Goal: Information Seeking & Learning: Learn about a topic

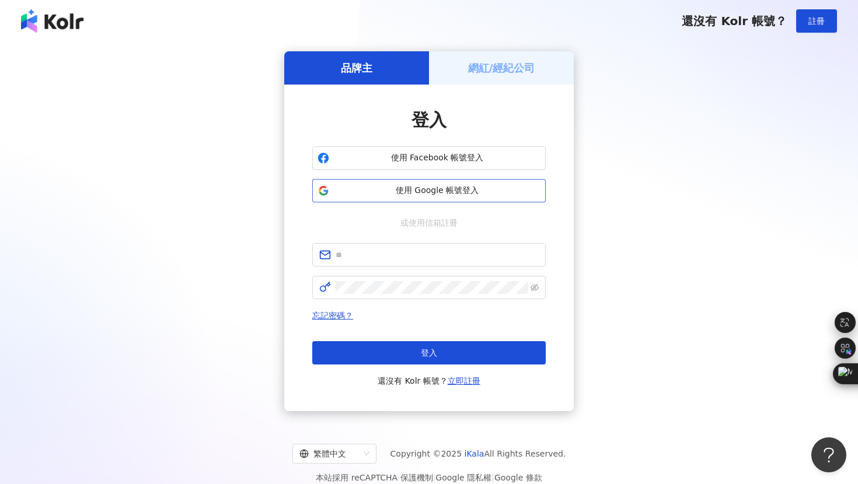
click at [495, 188] on span "使用 Google 帳號登入" at bounding box center [437, 191] width 207 height 12
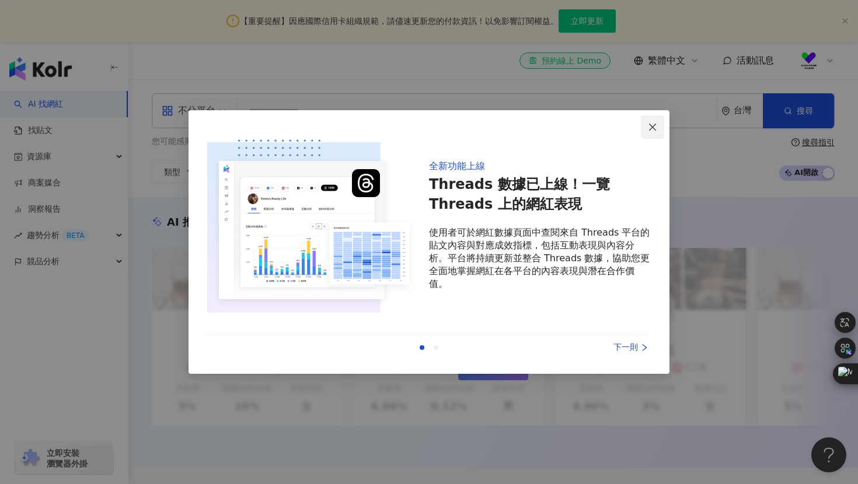
click at [654, 125] on icon "close" at bounding box center [652, 127] width 9 height 9
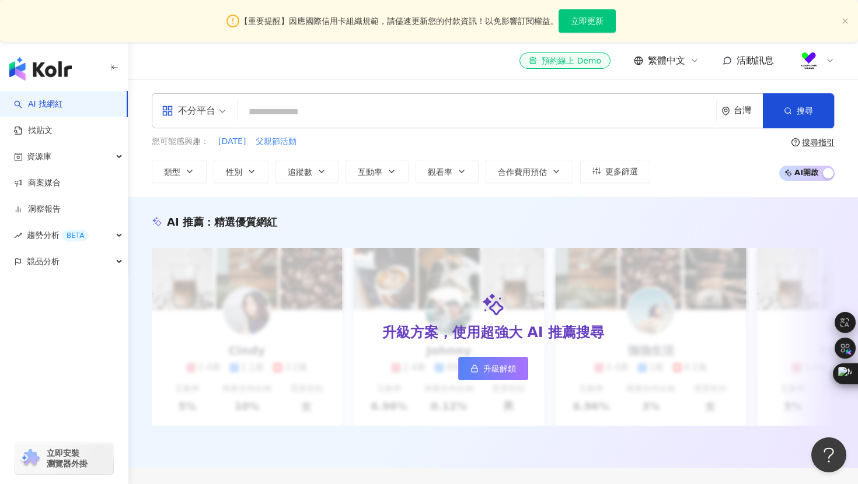
click at [383, 205] on div "AI 推薦 ： 精選優質網紅 升級方案，使用超強大 AI 推薦搜尋 升級解鎖 Cindy 1.4萬 1.1萬 3.2萬 互動率 5% 商業合作比例 10% 受…" at bounding box center [493, 332] width 730 height 271
click at [291, 118] on input "search" at bounding box center [476, 112] width 469 height 22
click at [214, 103] on div "不分平台" at bounding box center [189, 111] width 54 height 19
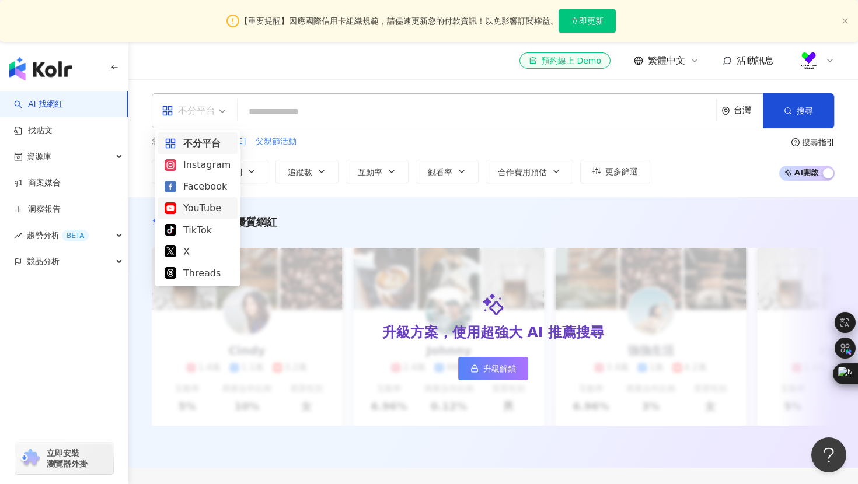
click at [211, 207] on div "YouTube" at bounding box center [198, 208] width 66 height 15
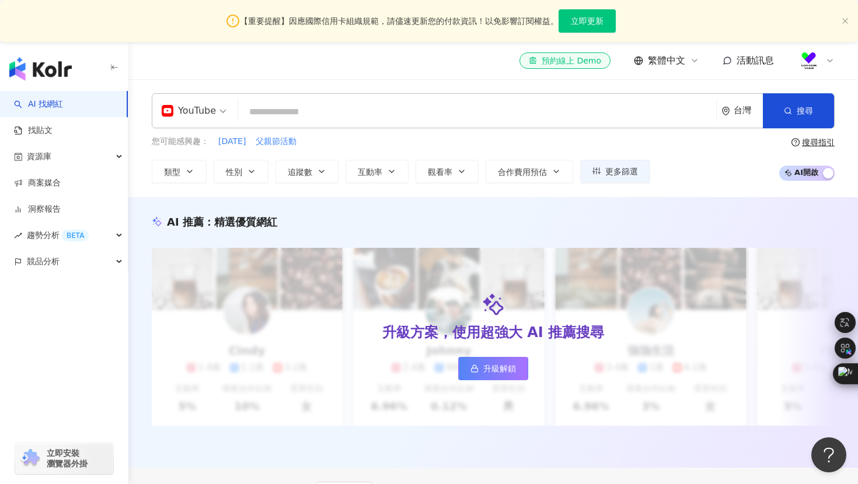
click at [343, 106] on input "search" at bounding box center [477, 112] width 469 height 22
type input "*"
type input "**"
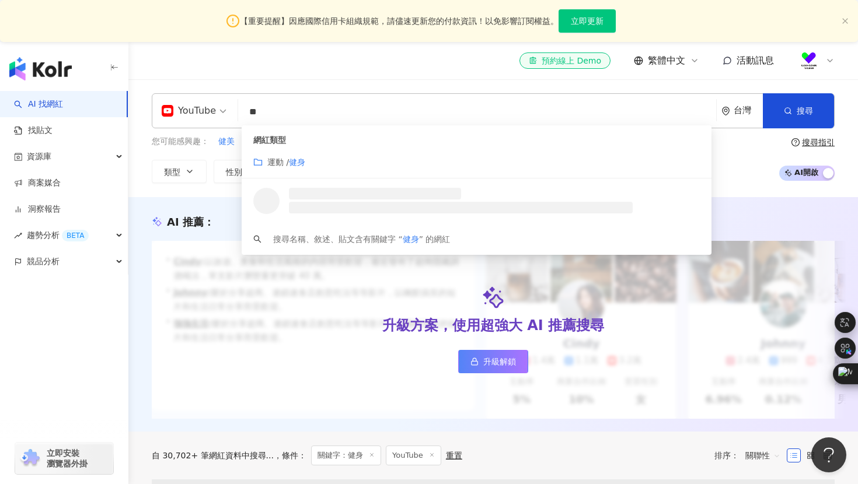
click at [376, 320] on div "升級方案，使用超強大 AI 推薦搜尋 升級解鎖" at bounding box center [493, 330] width 683 height 178
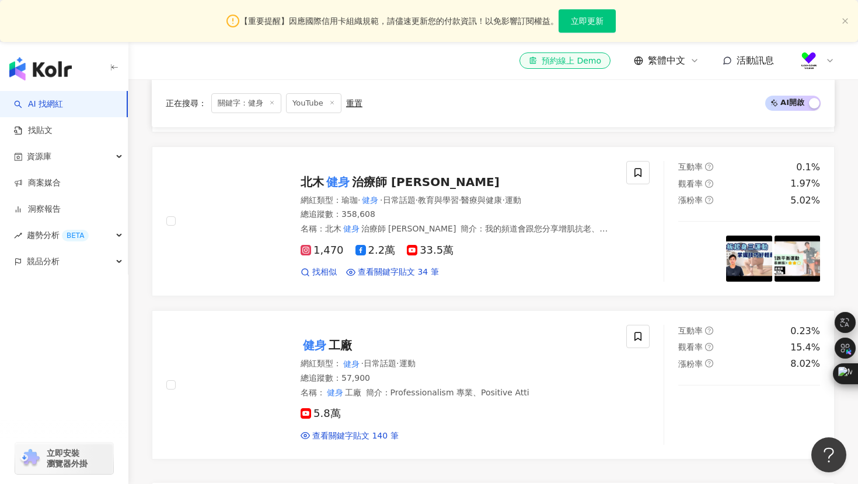
scroll to position [672, 0]
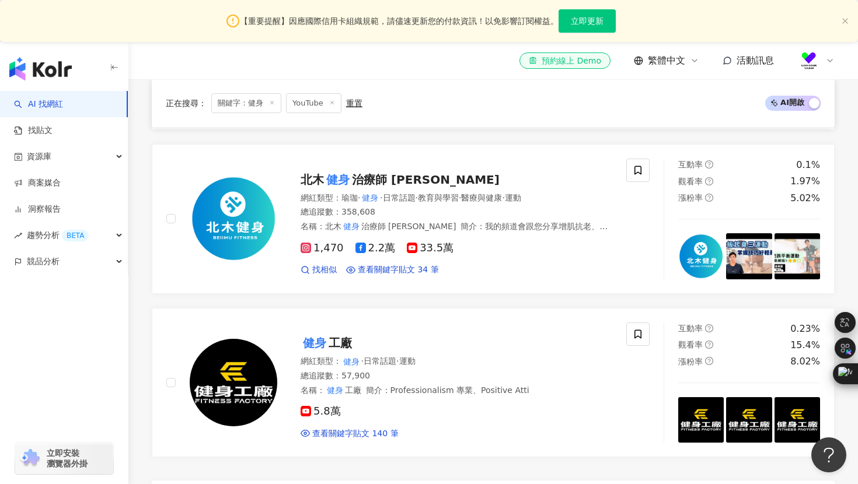
click at [575, 305] on div "bhasiatw|BH 健身 器材 bhasiatw BH 健身 器材 網紅類型 ： 自行車 · 健身 · 運動 總追蹤數 ： 2,740 名稱 ： BH 健…" at bounding box center [493, 132] width 683 height 650
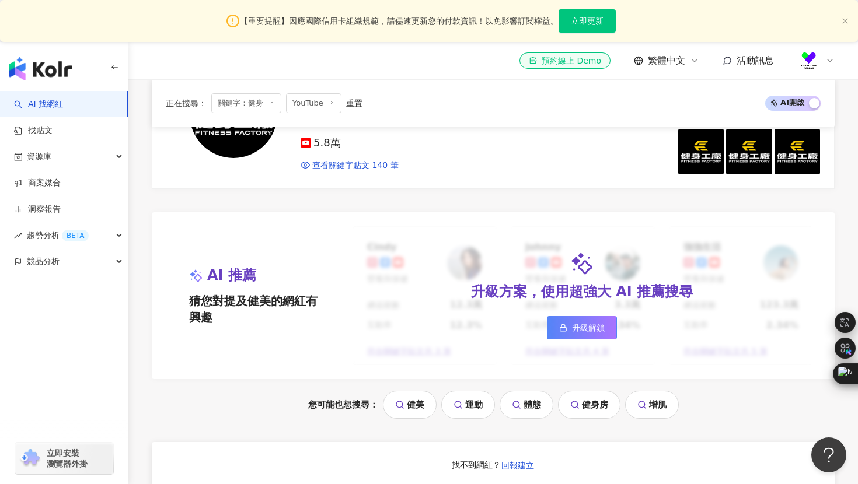
scroll to position [959, 0]
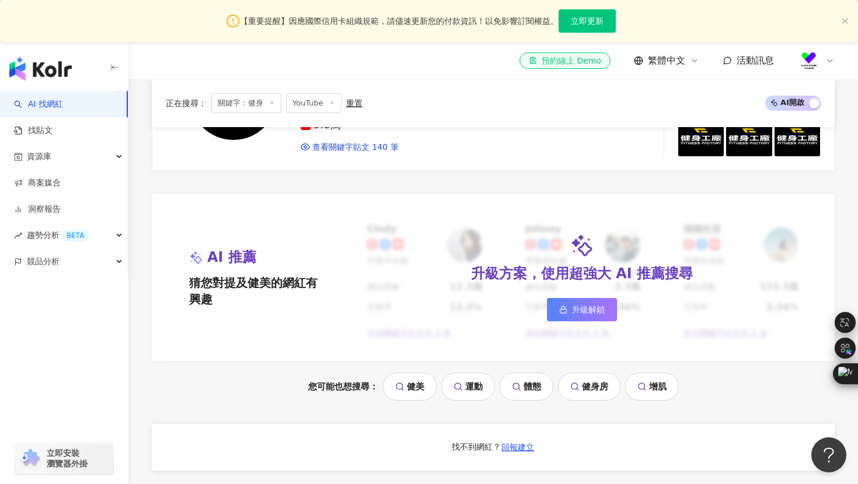
drag, startPoint x: 487, startPoint y: 313, endPoint x: 487, endPoint y: 322, distance: 8.2
click at [488, 323] on div "升級方案，使用超強大 AI 推薦搜尋 升級解鎖" at bounding box center [581, 277] width 459 height 139
click at [599, 294] on div "升級方案，使用超強大 AI 推薦搜尋 升級解鎖" at bounding box center [581, 277] width 459 height 139
click at [589, 317] on link "升級解鎖" at bounding box center [582, 309] width 70 height 23
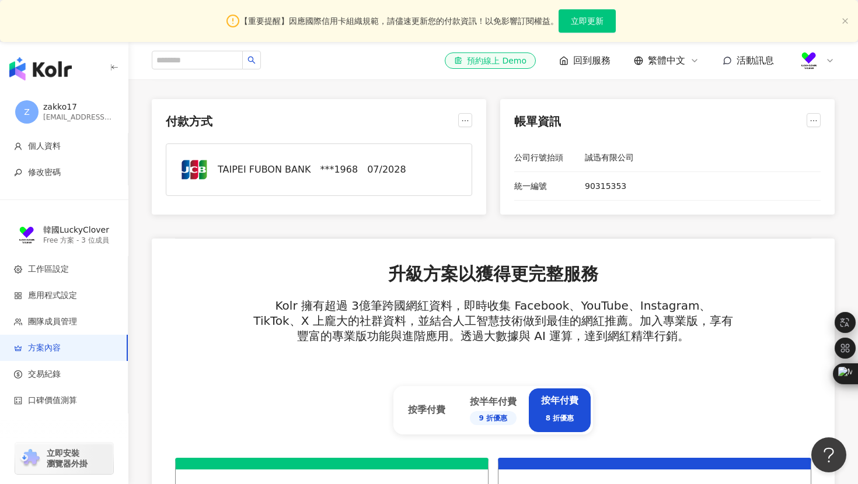
scroll to position [362, 0]
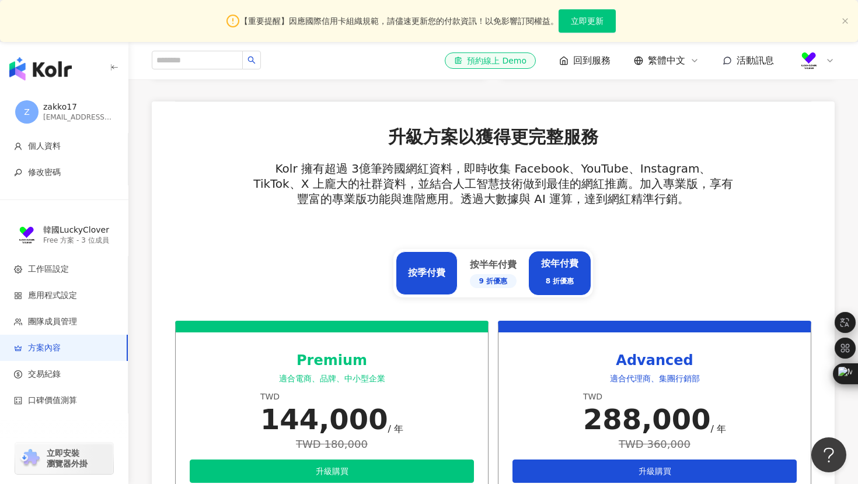
click at [434, 281] on div "按季付費" at bounding box center [427, 274] width 62 height 44
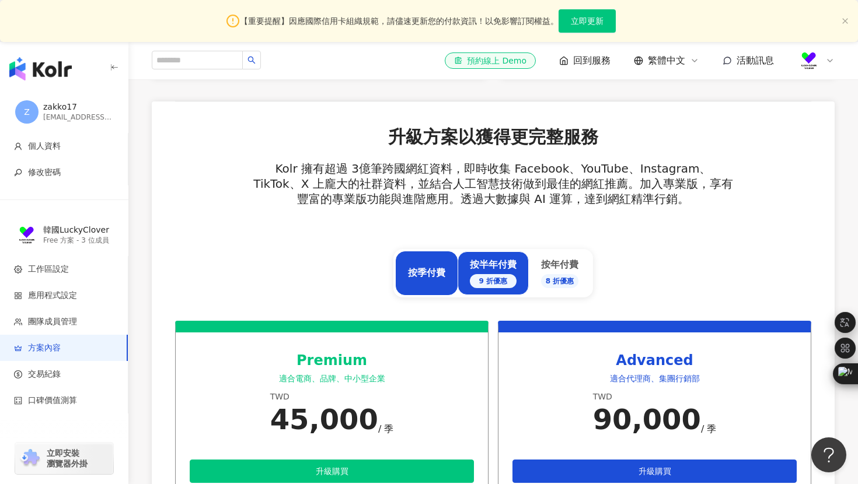
click at [503, 260] on div "按半年付費 9 折優惠" at bounding box center [493, 273] width 47 height 29
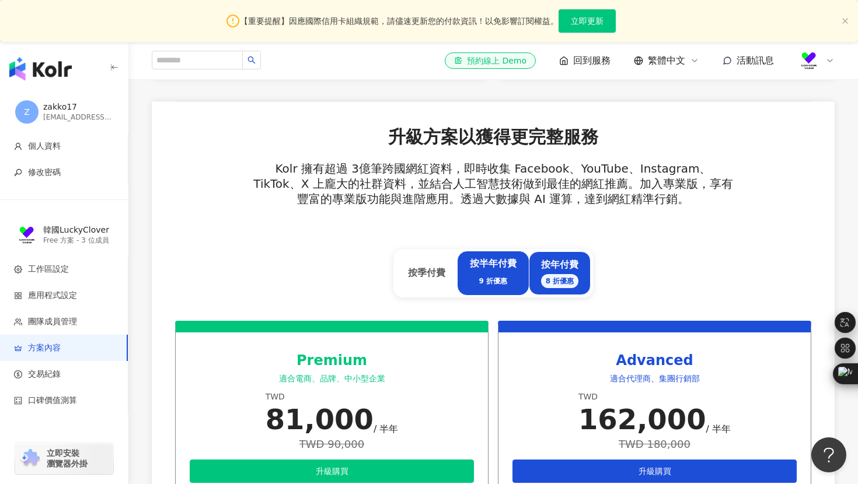
click at [561, 253] on div "按年付費 8 折優惠" at bounding box center [560, 274] width 62 height 44
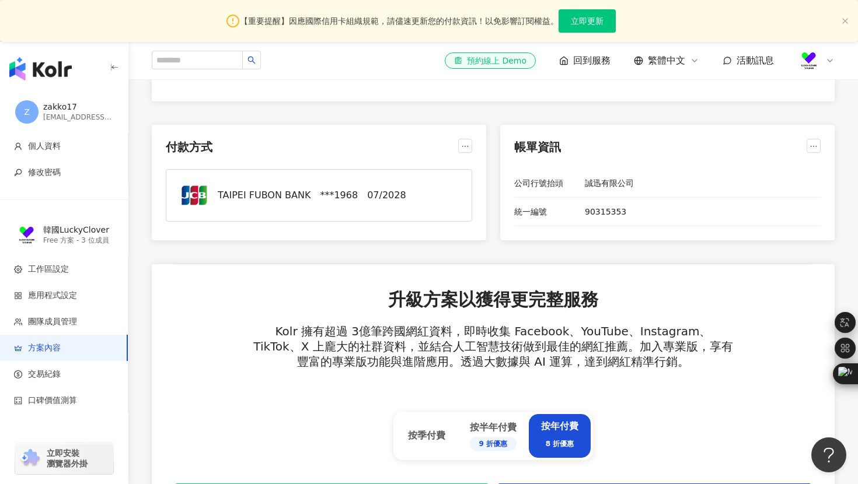
scroll to position [310, 0]
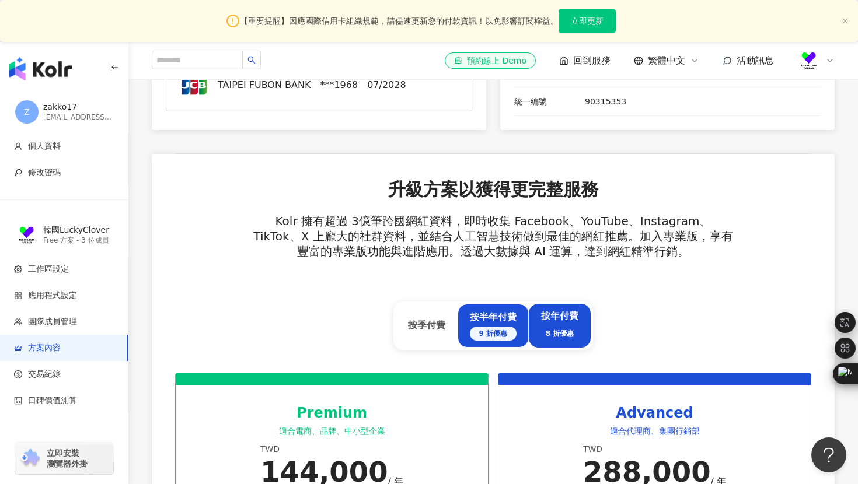
click at [493, 321] on div "按半年付費 9 折優惠" at bounding box center [493, 325] width 47 height 29
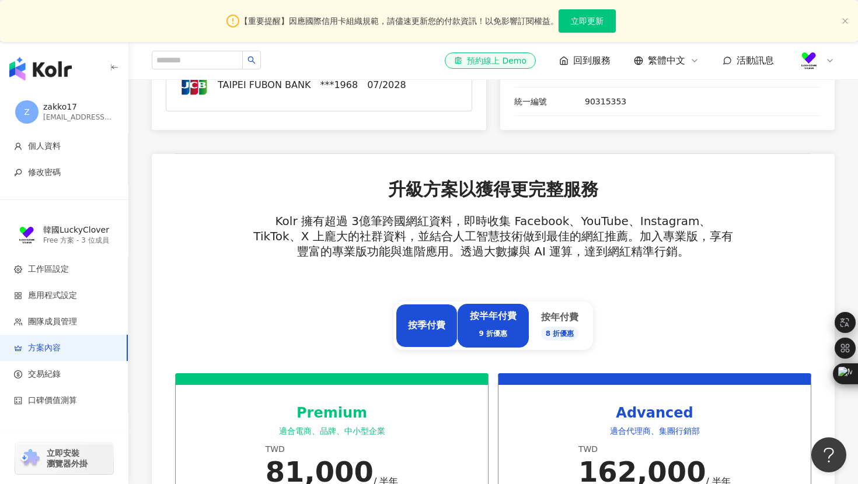
click at [445, 331] on div "按季付費" at bounding box center [426, 325] width 37 height 13
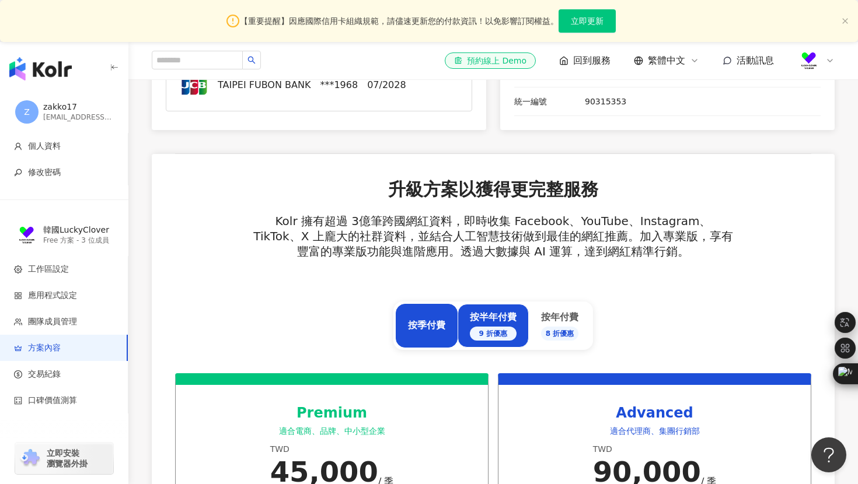
click at [494, 319] on div "按半年付費 9 折優惠" at bounding box center [493, 325] width 47 height 29
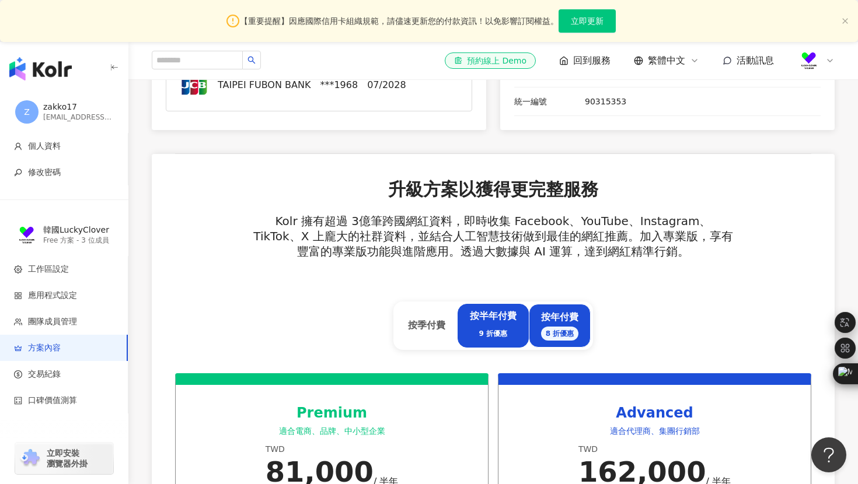
click at [565, 316] on div "按年付費 8 折優惠" at bounding box center [560, 325] width 38 height 29
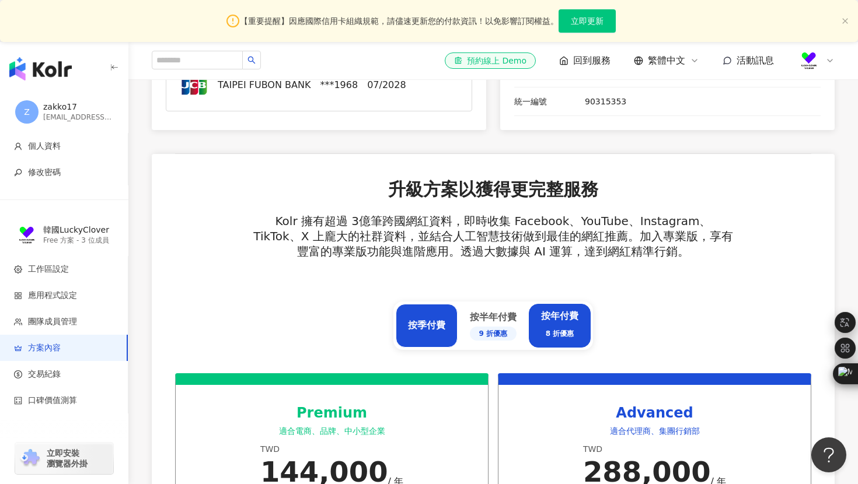
click at [431, 338] on div "按季付費" at bounding box center [427, 326] width 62 height 44
